Goal: Transaction & Acquisition: Book appointment/travel/reservation

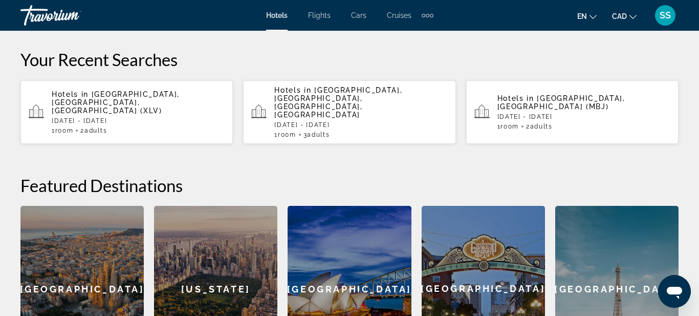
scroll to position [151, 0]
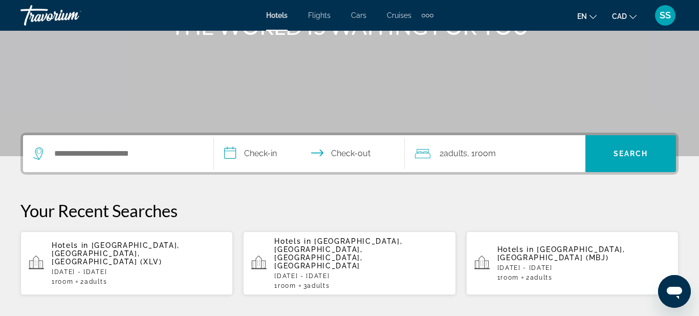
click at [279, 18] on span "Hotels" at bounding box center [277, 15] width 22 height 8
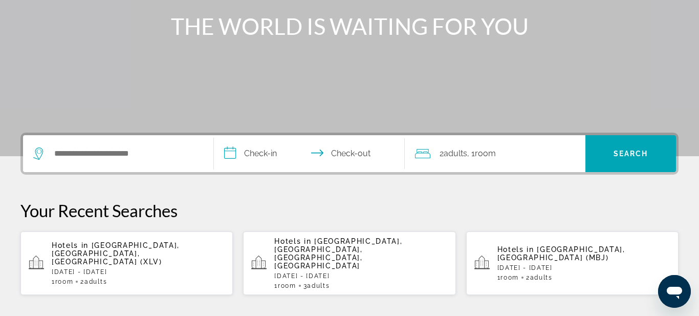
scroll to position [0, 0]
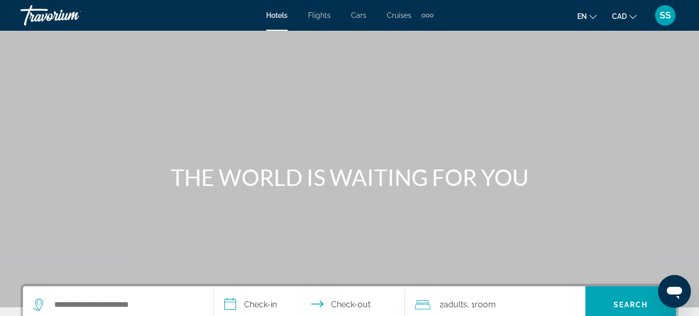
click at [278, 17] on span "Hotels" at bounding box center [277, 15] width 22 height 8
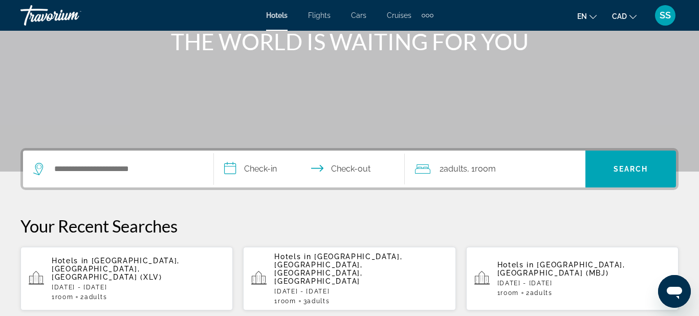
scroll to position [136, 0]
click at [175, 259] on span "[GEOGRAPHIC_DATA], [GEOGRAPHIC_DATA], [GEOGRAPHIC_DATA] (XLV)" at bounding box center [116, 268] width 128 height 25
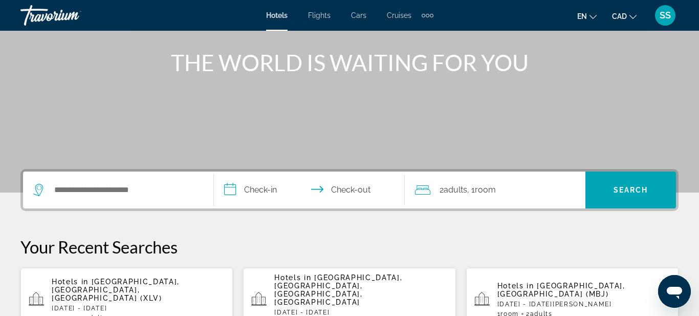
scroll to position [155, 0]
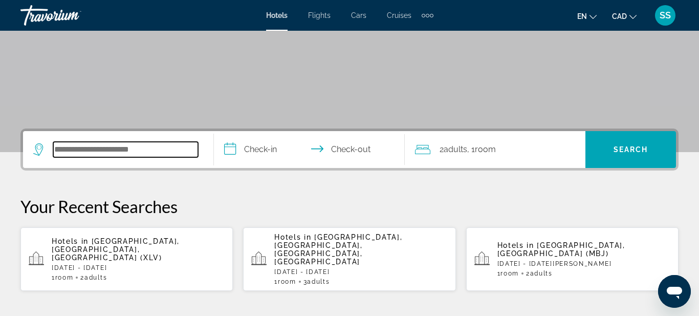
click at [176, 147] on input "Search widget" at bounding box center [125, 149] width 145 height 15
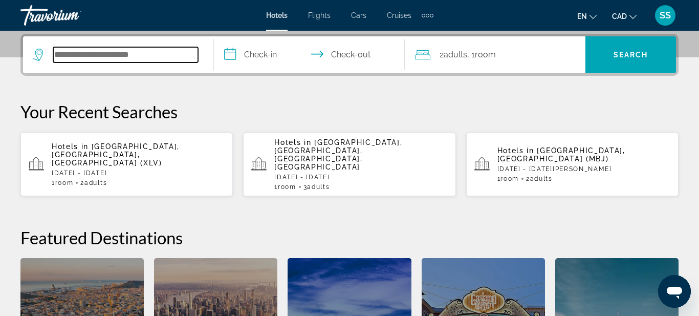
scroll to position [250, 0]
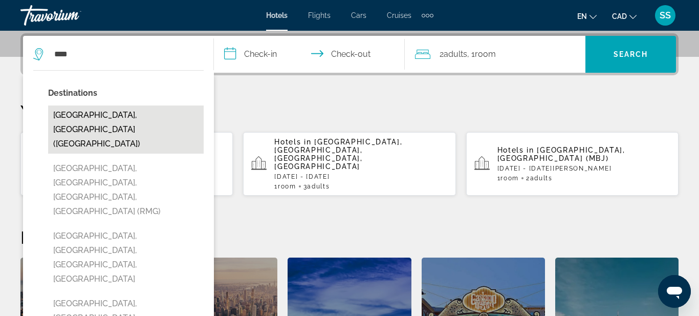
click at [113, 117] on button "[GEOGRAPHIC_DATA], [GEOGRAPHIC_DATA] ([GEOGRAPHIC_DATA])" at bounding box center [126, 129] width 156 height 48
type input "**********"
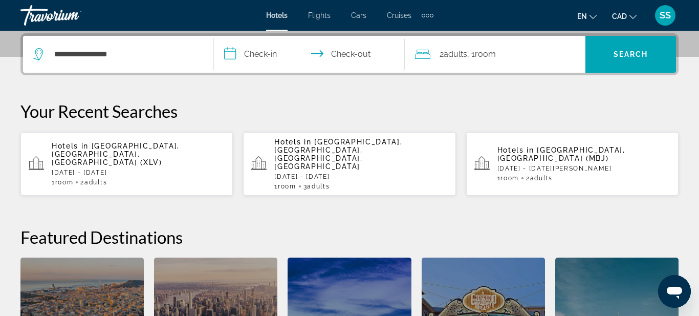
click at [293, 55] on input "**********" at bounding box center [311, 56] width 195 height 40
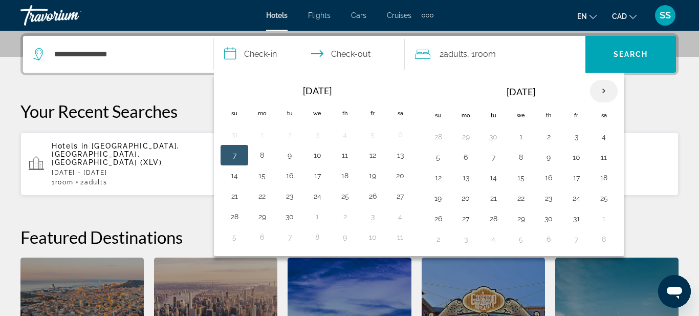
click at [606, 88] on th "Next month" at bounding box center [604, 91] width 28 height 23
click at [605, 90] on th "Next month" at bounding box center [604, 91] width 28 height 23
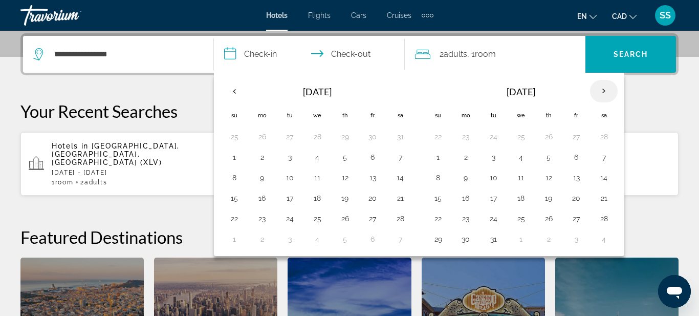
click at [605, 90] on th "Next month" at bounding box center [604, 91] width 28 height 23
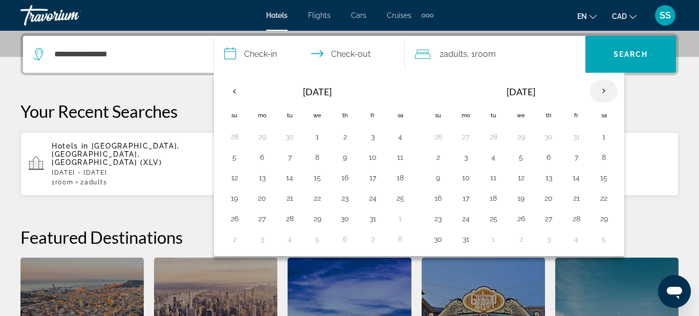
click at [605, 90] on th "Next month" at bounding box center [604, 91] width 28 height 23
click at [578, 158] on button "9" at bounding box center [576, 157] width 16 height 14
click at [606, 157] on button "10" at bounding box center [604, 157] width 16 height 14
type input "**********"
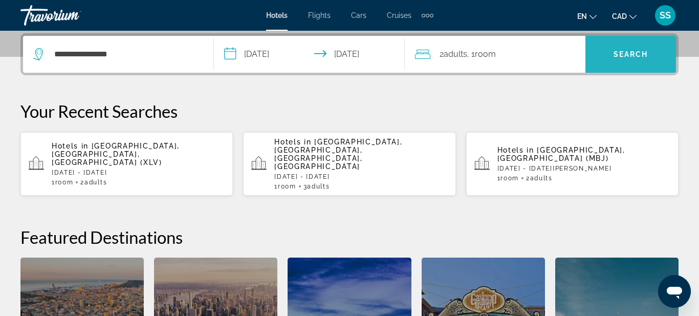
click at [611, 62] on span "Search widget" at bounding box center [631, 54] width 91 height 25
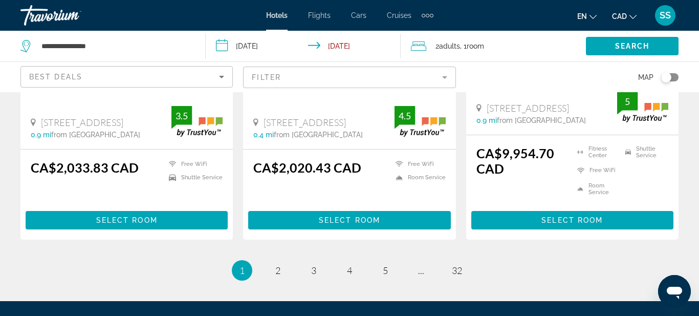
scroll to position [1416, 0]
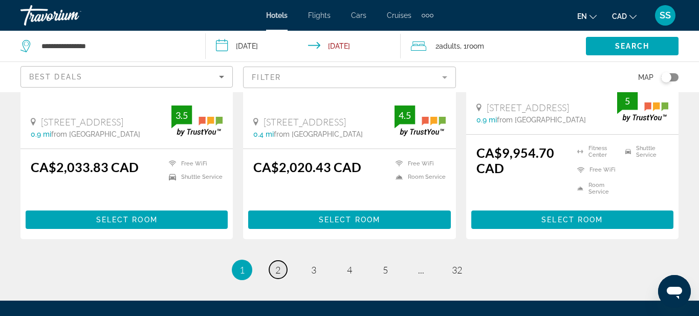
click at [279, 264] on span "2" at bounding box center [277, 269] width 5 height 11
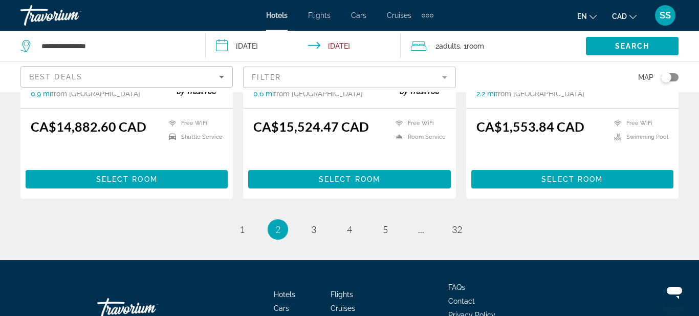
scroll to position [1431, 0]
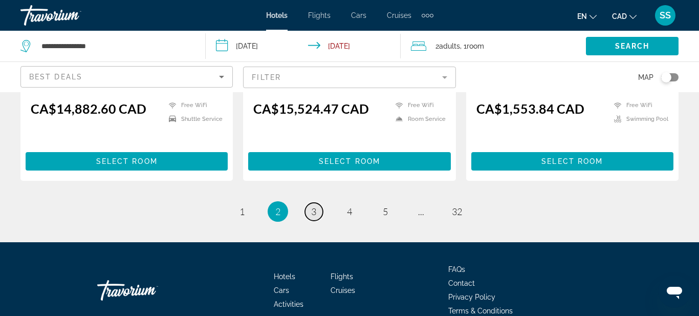
click at [318, 208] on link "page 3" at bounding box center [314, 212] width 18 height 18
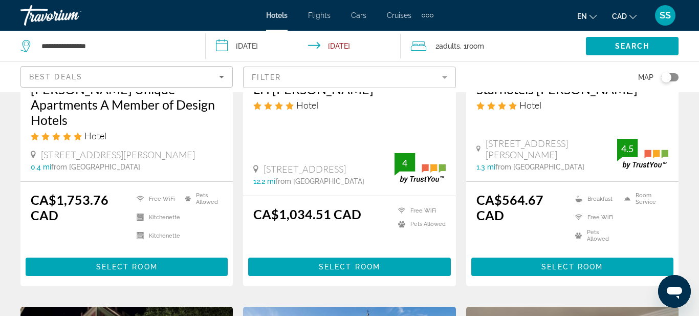
scroll to position [229, 0]
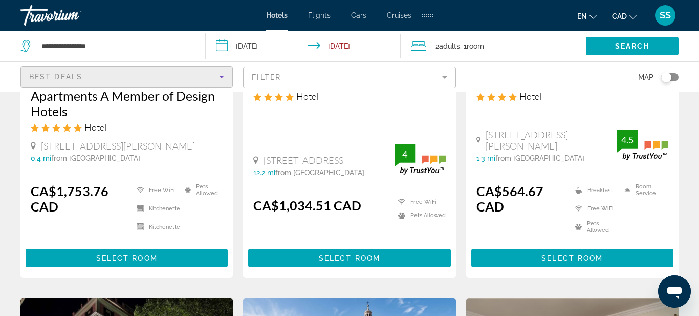
click at [224, 76] on icon "Sort by" at bounding box center [222, 77] width 12 height 12
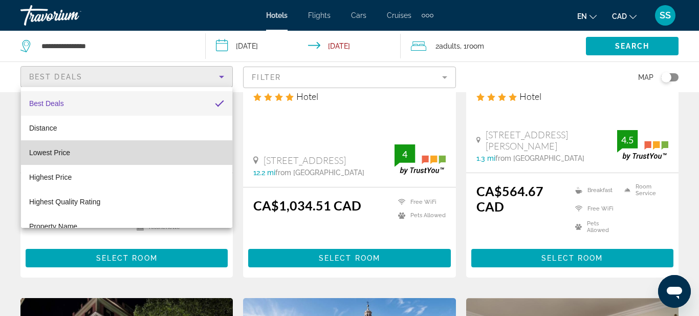
click at [65, 153] on span "Lowest Price" at bounding box center [49, 152] width 41 height 8
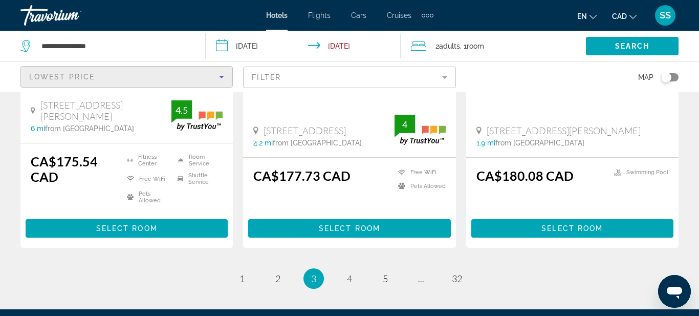
scroll to position [1432, 0]
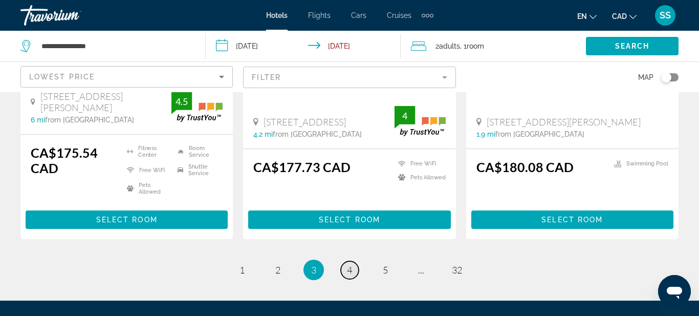
click at [349, 264] on span "4" at bounding box center [349, 269] width 5 height 11
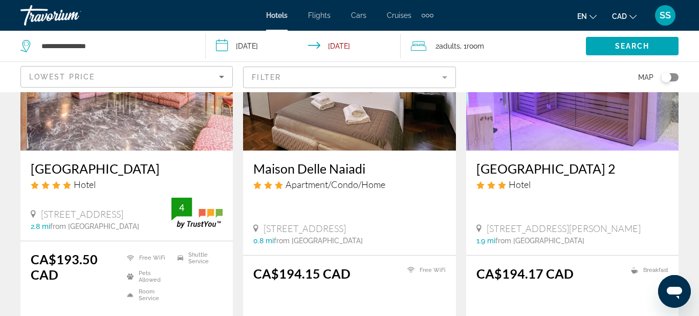
scroll to position [1352, 0]
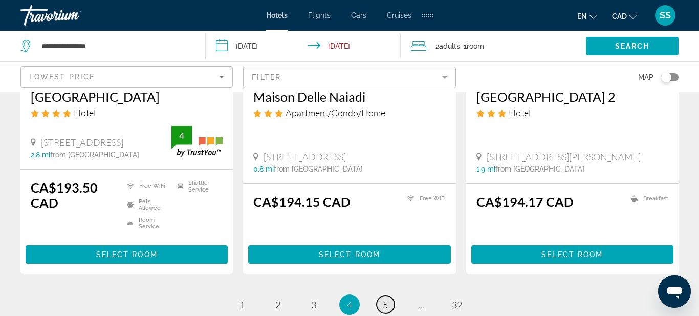
click at [379, 302] on link "page 5" at bounding box center [386, 304] width 18 height 18
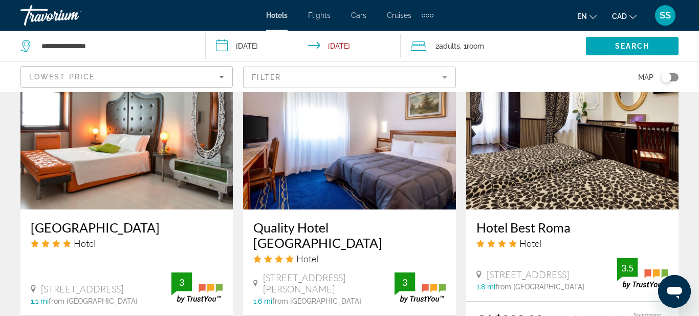
scroll to position [1417, 0]
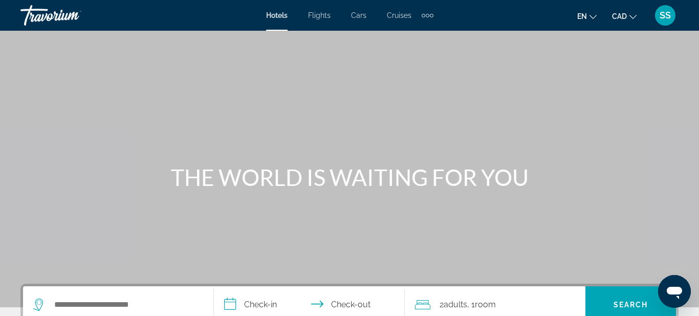
click at [29, 70] on div "Main content" at bounding box center [349, 153] width 699 height 307
click at [281, 15] on span "Hotels" at bounding box center [277, 15] width 22 height 8
